Goal: Task Accomplishment & Management: Use online tool/utility

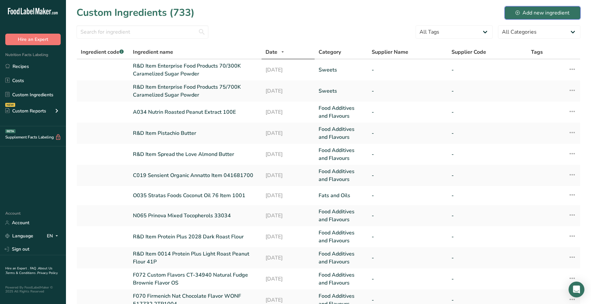
click at [524, 9] on div "Add new ingredient" at bounding box center [543, 13] width 54 height 8
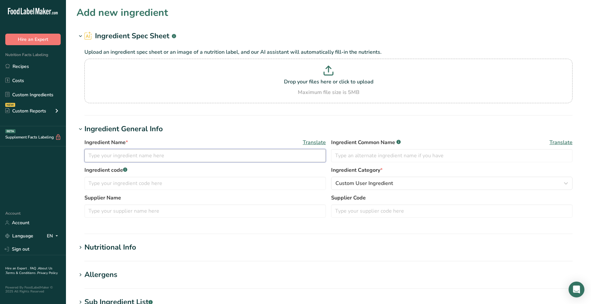
click at [109, 155] on input "text" at bounding box center [204, 155] width 241 height 13
type input "V"
type input "R&D Item Enterprise Food Products VPI-WS100-SS Caramelized Sugar Powder"
click at [349, 155] on input "text" at bounding box center [451, 155] width 241 height 13
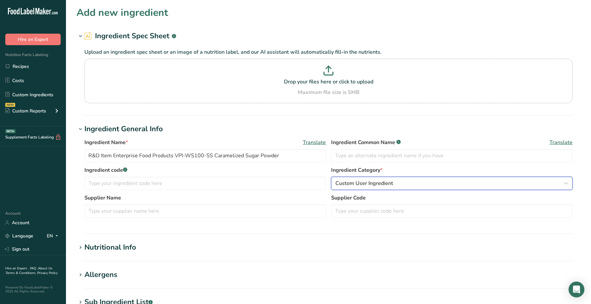
click at [438, 185] on div "Custom User Ingredient" at bounding box center [450, 183] width 229 height 8
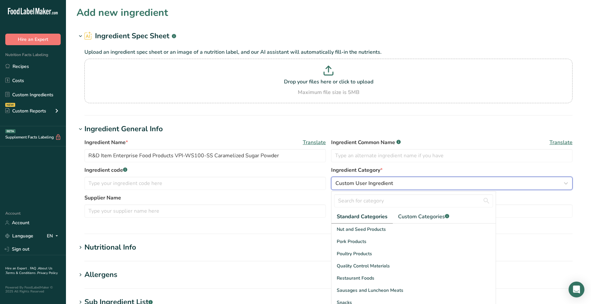
scroll to position [255, 0]
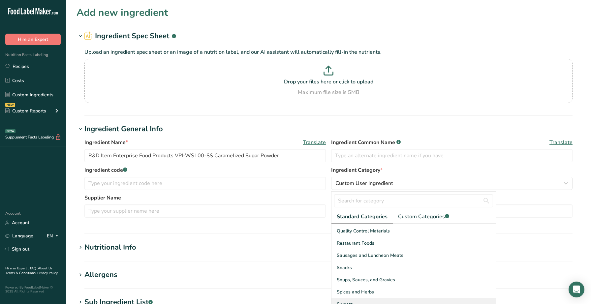
click at [346, 303] on span "Sweets" at bounding box center [345, 304] width 16 height 7
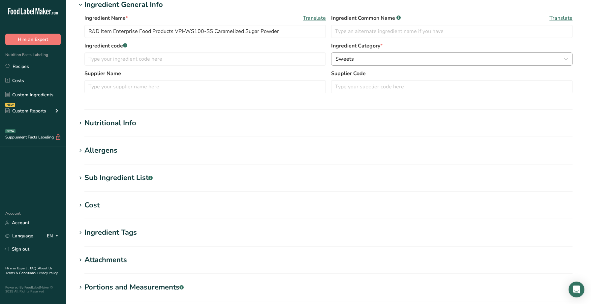
scroll to position [147, 0]
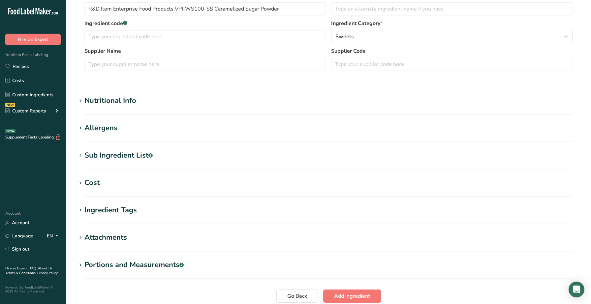
click at [164, 109] on section "Nutritional Info Serving Size .a-a{fill:#347362;}.b-a{fill:#fff;} Add ingredien…" at bounding box center [329, 104] width 504 height 19
click at [119, 102] on div "Nutritional Info" at bounding box center [110, 100] width 52 height 11
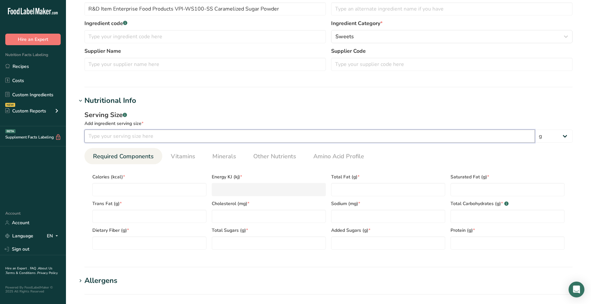
click at [143, 139] on input "number" at bounding box center [309, 136] width 451 height 13
type input "100"
click at [138, 188] on input "number" at bounding box center [149, 189] width 114 height 13
type input "3"
type KJ "12.6"
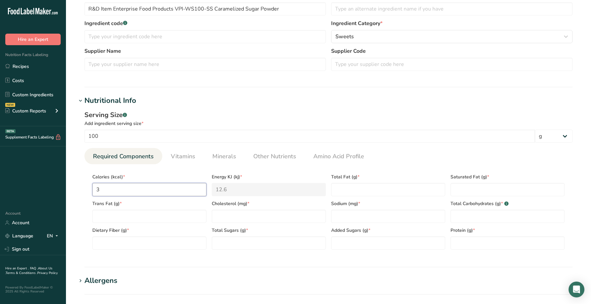
type input "38"
type KJ "159"
type input "389"
type KJ "1627.6"
type input "389"
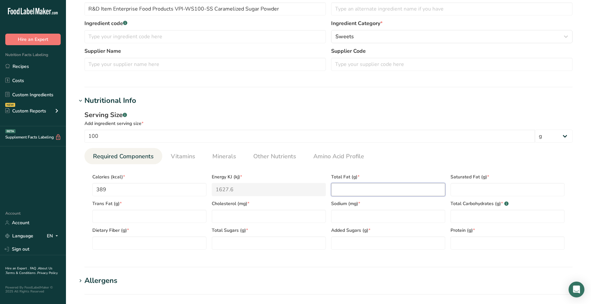
click at [369, 193] on Fat "number" at bounding box center [388, 189] width 114 height 13
type Fat "0"
type input "0"
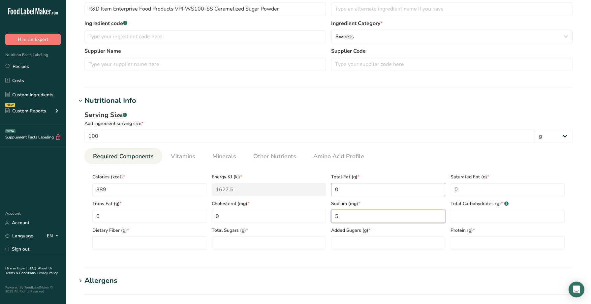
type input "5"
type Carbohydrates "0"
type Fiber "0"
type Sugars "98"
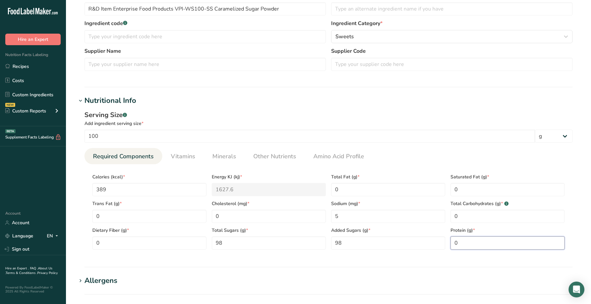
type input "0"
click at [471, 264] on section "Nutritional Info Serving Size .a-a{fill:#347362;}.b-a{fill:#fff;} Add ingredien…" at bounding box center [329, 181] width 504 height 172
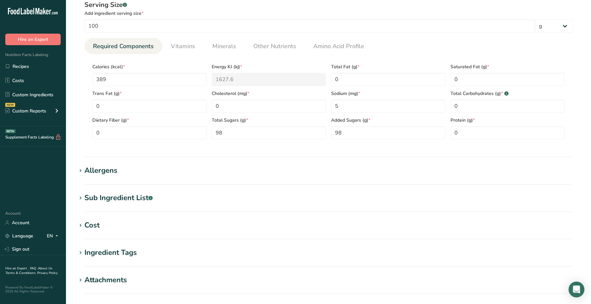
scroll to position [259, 0]
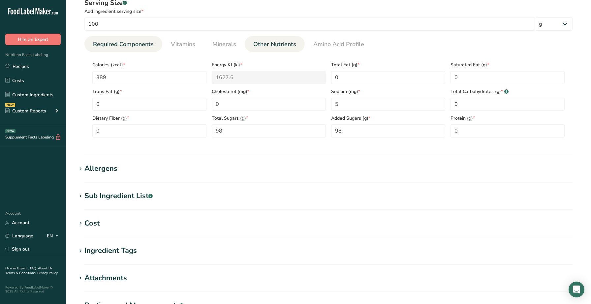
click at [261, 45] on span "Other Nutrients" at bounding box center [274, 44] width 43 height 9
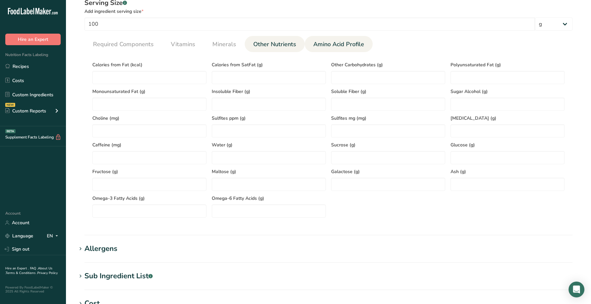
click at [331, 42] on span "Amino Acid Profile" at bounding box center [338, 44] width 51 height 9
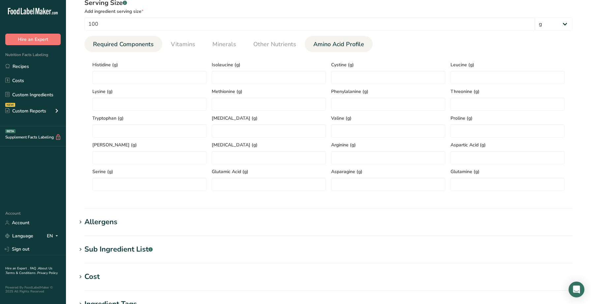
click at [134, 44] on span "Required Components" at bounding box center [123, 44] width 61 height 9
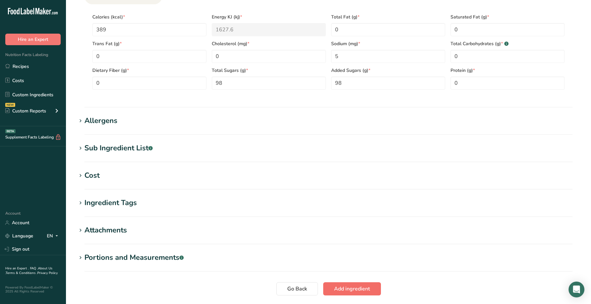
scroll to position [354, 0]
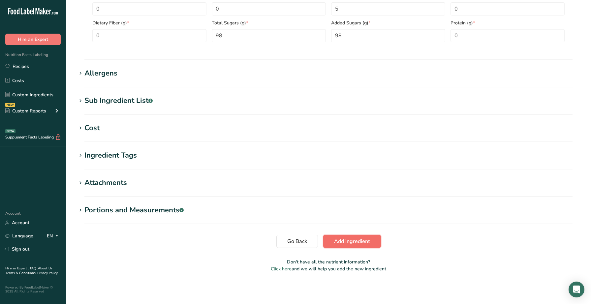
click at [366, 236] on button "Add ingredient" at bounding box center [352, 241] width 58 height 13
